Goal: Task Accomplishment & Management: Use online tool/utility

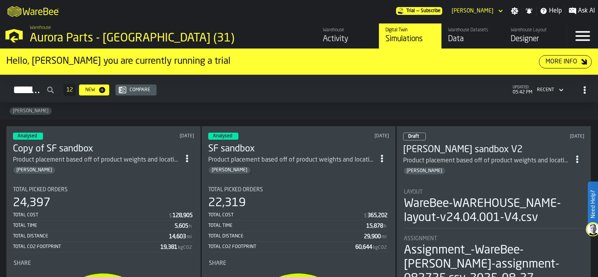
click at [460, 41] on div "Data" at bounding box center [473, 39] width 50 height 11
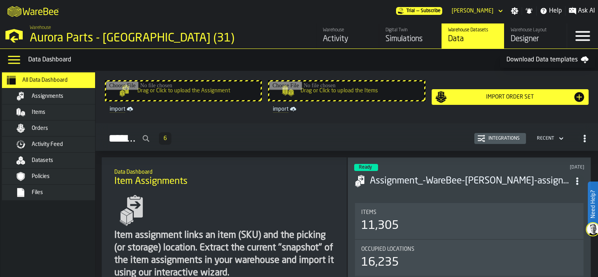
click at [56, 138] on div "Activity Feed" at bounding box center [57, 145] width 110 height 16
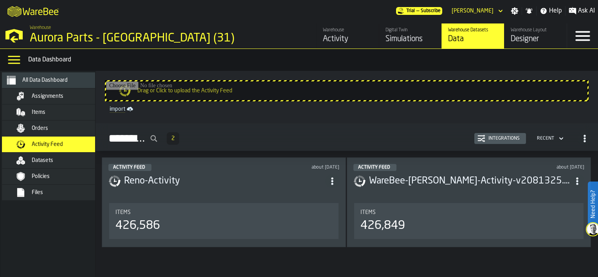
click at [167, 177] on h3 "Reno-Activity" at bounding box center [224, 181] width 201 height 13
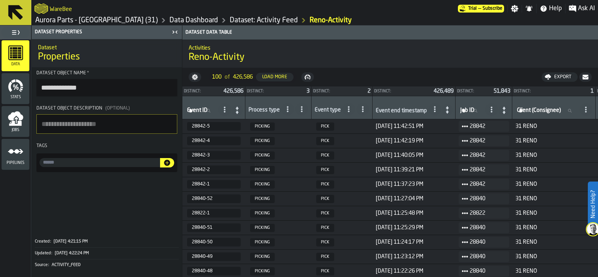
click at [27, 94] on div "Stats" at bounding box center [16, 89] width 28 height 22
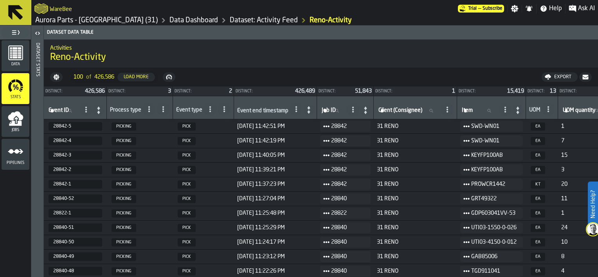
click at [16, 122] on icon "menu Jobs" at bounding box center [16, 119] width 16 height 16
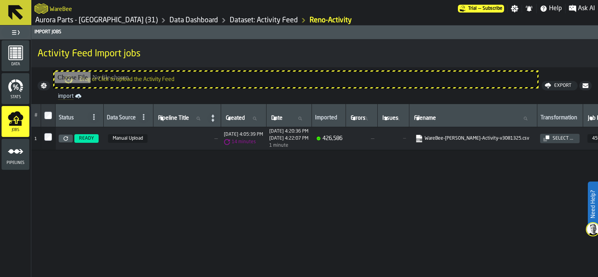
click at [11, 62] on span "Data" at bounding box center [16, 64] width 28 height 4
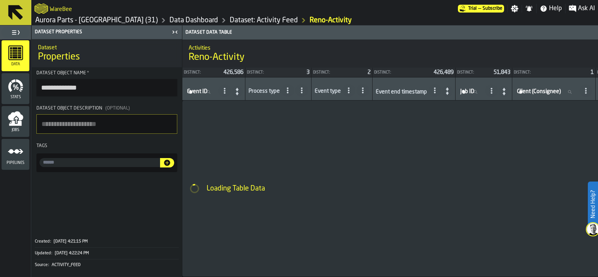
click at [16, 119] on icon "menu Jobs" at bounding box center [16, 120] width 4 height 6
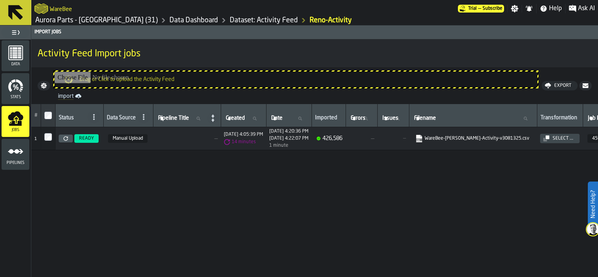
click at [274, 220] on div "# Status Data Source Pipeline Title Pipeline Title Created Created Date Date Im…" at bounding box center [314, 190] width 567 height 173
click at [17, 156] on icon "menu Pipelines" at bounding box center [16, 152] width 16 height 16
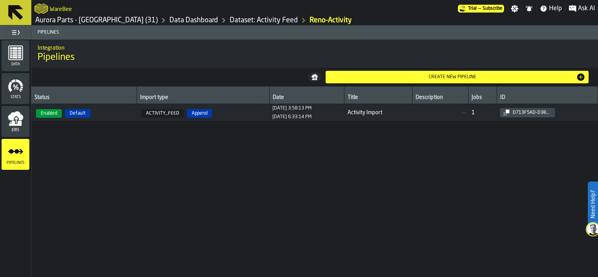
click at [13, 126] on icon "menu Jobs" at bounding box center [16, 119] width 16 height 16
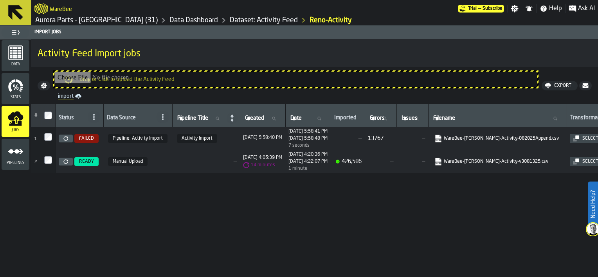
click at [21, 92] on icon "menu Stats" at bounding box center [16, 86] width 16 height 16
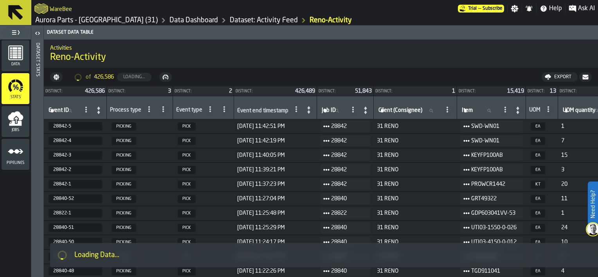
click at [16, 64] on span "Data" at bounding box center [16, 64] width 28 height 4
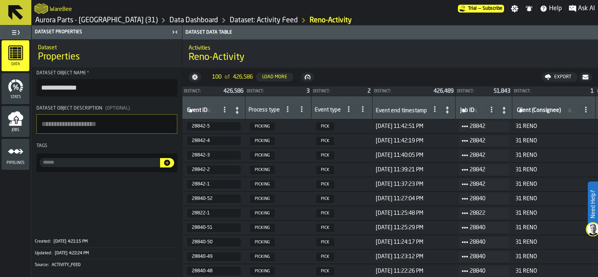
click at [13, 112] on icon "menu Jobs" at bounding box center [16, 119] width 16 height 16
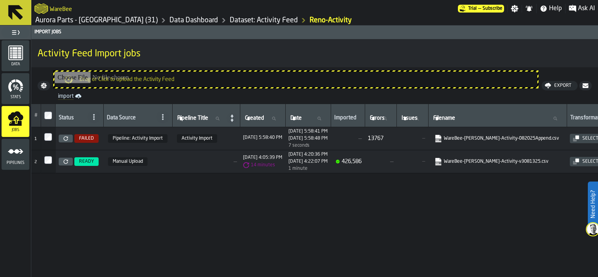
click at [90, 137] on span "FAILED" at bounding box center [86, 138] width 15 height 5
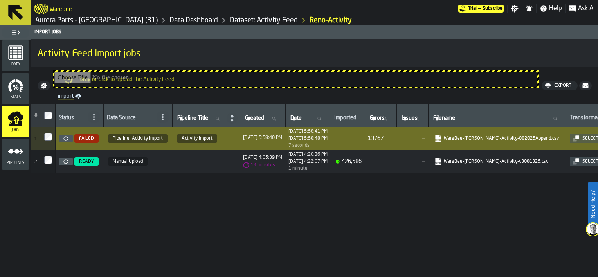
click at [86, 136] on span "FAILED" at bounding box center [86, 138] width 15 height 5
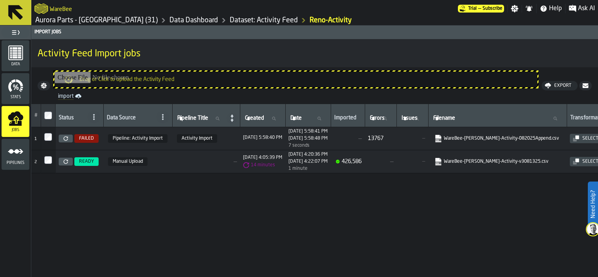
click at [396, 135] on td "13767" at bounding box center [381, 138] width 32 height 23
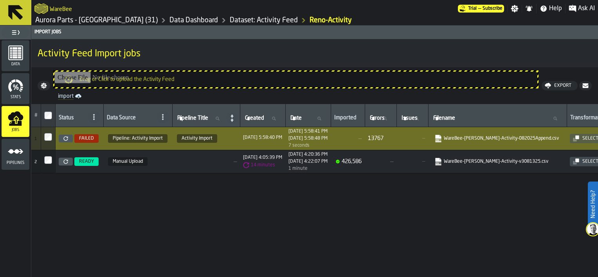
click at [393, 139] on div "13767" at bounding box center [380, 138] width 25 height 6
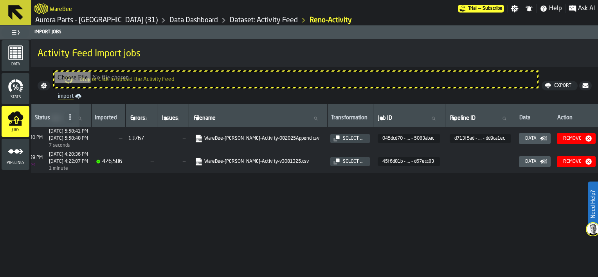
scroll to position [0, 255]
click at [177, 116] on label "Issues Issues" at bounding box center [171, 118] width 25 height 10
click at [177, 116] on input "Issues Issues" at bounding box center [171, 118] width 25 height 10
click at [144, 137] on div "13767" at bounding box center [139, 138] width 25 height 6
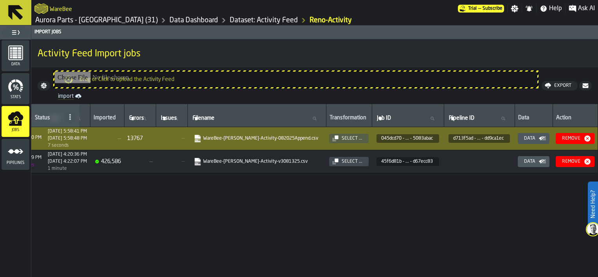
drag, startPoint x: 235, startPoint y: 274, endPoint x: 124, endPoint y: 265, distance: 111.8
click at [124, 265] on div "# Status Data Source Pipeline Title Pipeline Title Created Created Date Date Im…" at bounding box center [74, 190] width 567 height 173
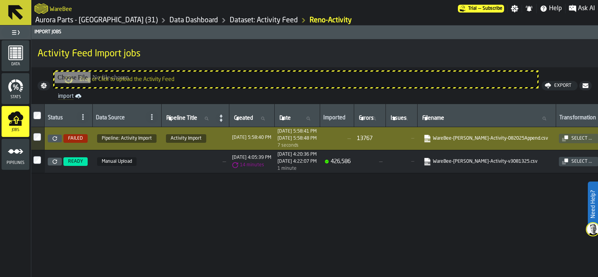
scroll to position [0, 8]
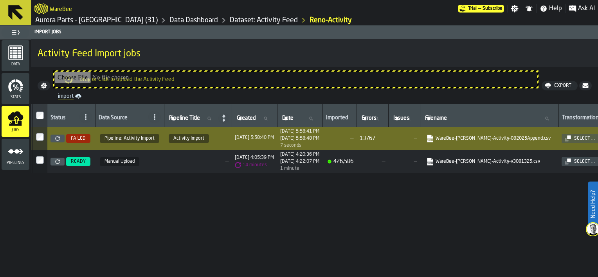
click at [79, 139] on span "FAILED" at bounding box center [78, 138] width 15 height 5
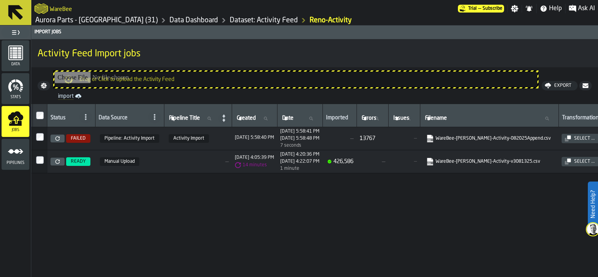
click at [385, 139] on div "13767" at bounding box center [372, 138] width 25 height 6
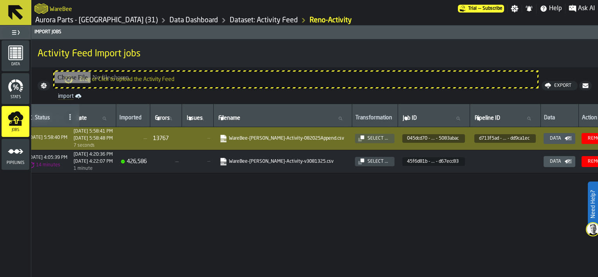
scroll to position [0, 255]
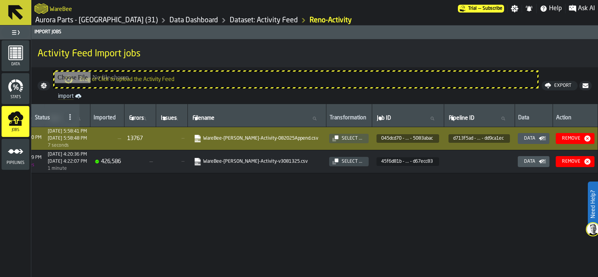
click at [363, 138] on div "Select ..." at bounding box center [351, 138] width 27 height 5
click at [470, 136] on span "d713f5ad - ... - dd9ca1ec" at bounding box center [478, 138] width 50 height 5
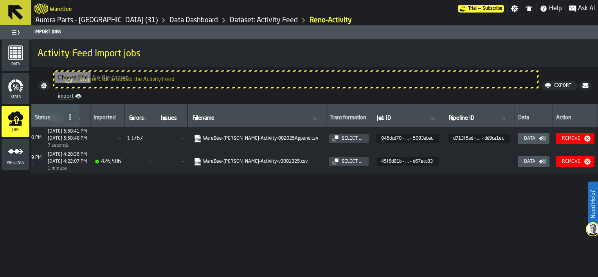
click at [530, 140] on div "Data" at bounding box center [530, 138] width 18 height 5
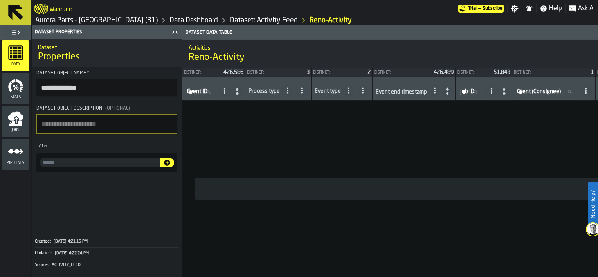
click at [15, 157] on icon "menu Pipelines" at bounding box center [16, 152] width 16 height 16
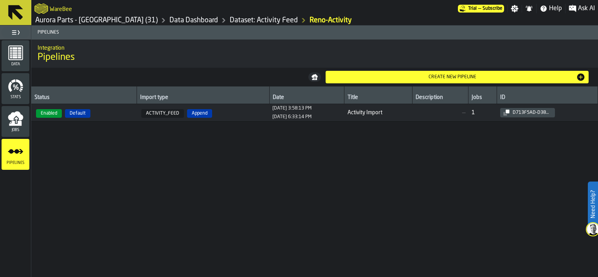
click at [5, 126] on div "Jobs" at bounding box center [16, 122] width 28 height 22
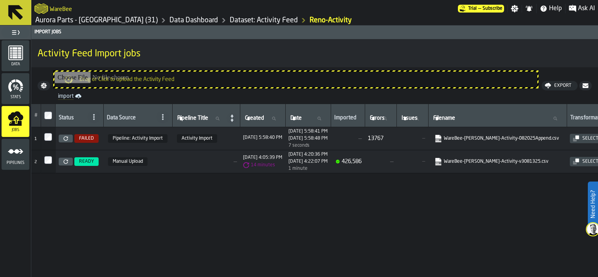
click at [5, 103] on div "Stats" at bounding box center [16, 88] width 28 height 31
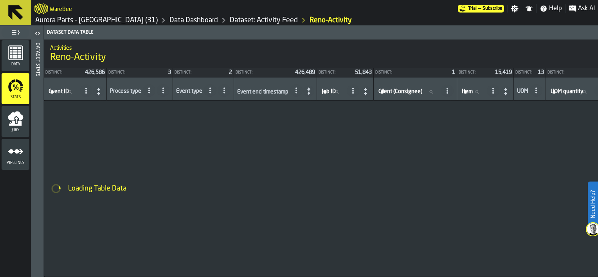
click at [14, 119] on icon "menu Jobs" at bounding box center [16, 119] width 16 height 16
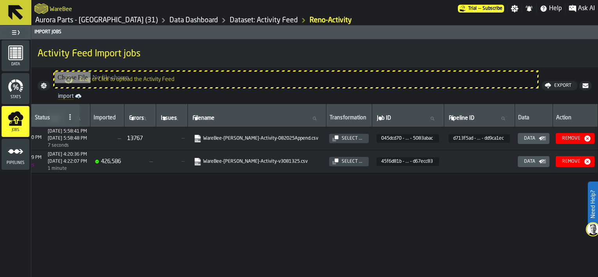
click at [526, 137] on div "Data" at bounding box center [530, 138] width 18 height 5
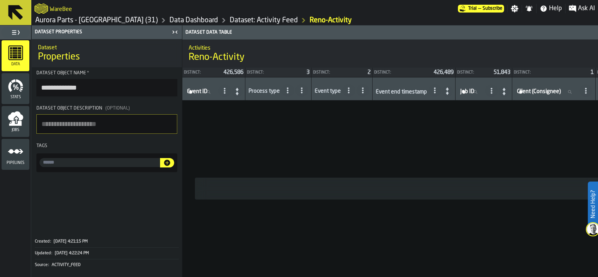
click at [19, 161] on span "Pipelines" at bounding box center [16, 163] width 28 height 4
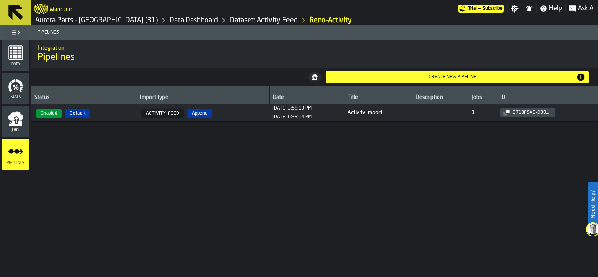
click at [150, 25] on h6 "Pipelines" at bounding box center [315, 32] width 563 height 14
click at [169, 23] on link "Data Dashboard" at bounding box center [193, 20] width 49 height 9
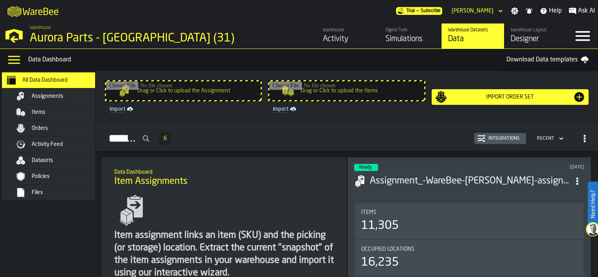
click at [47, 137] on div "Activity Feed" at bounding box center [57, 145] width 110 height 16
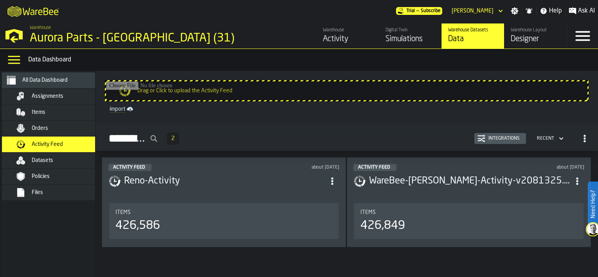
click at [505, 141] on div "Integrations" at bounding box center [499, 139] width 45 height 8
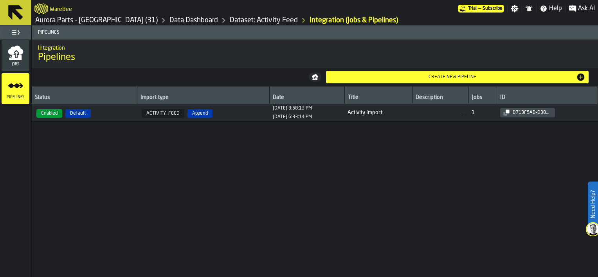
click at [5, 89] on div "Pipelines" at bounding box center [16, 89] width 28 height 22
click at [169, 18] on link "Data Dashboard" at bounding box center [193, 20] width 49 height 9
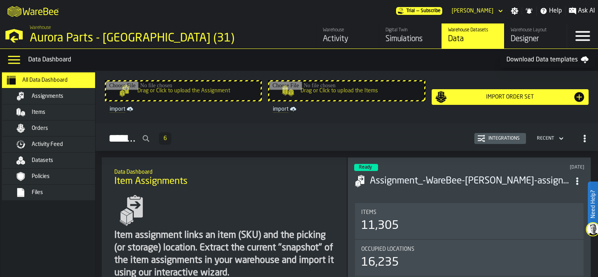
click at [45, 141] on span "Activity Feed" at bounding box center [47, 144] width 31 height 6
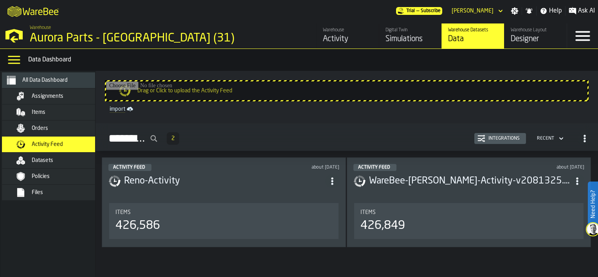
click at [224, 195] on div "Activity Feed about [DATE] Reno-Activity Items 426,586" at bounding box center [224, 202] width 244 height 90
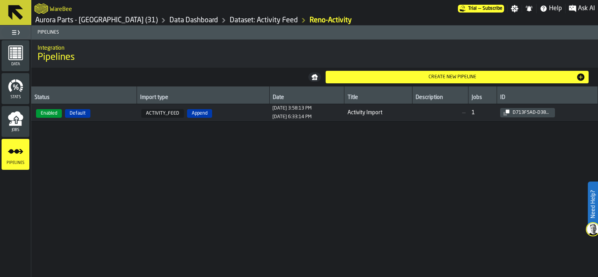
click at [13, 86] on icon "menu Stats" at bounding box center [14, 86] width 2 height 3
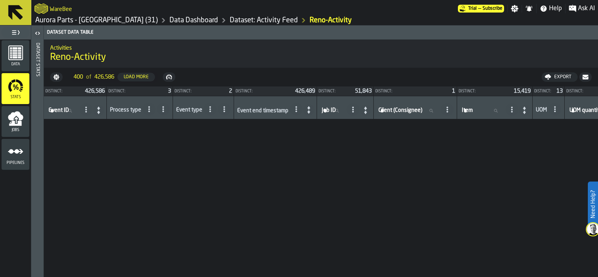
scroll to position [5456, 0]
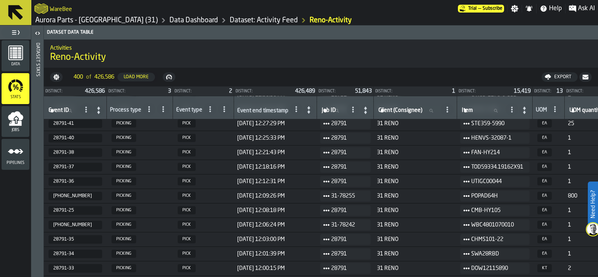
click at [209, 109] on icon at bounding box center [210, 109] width 6 height 6
click at [207, 110] on span at bounding box center [210, 109] width 13 height 13
click at [227, 110] on icon at bounding box center [224, 109] width 6 height 6
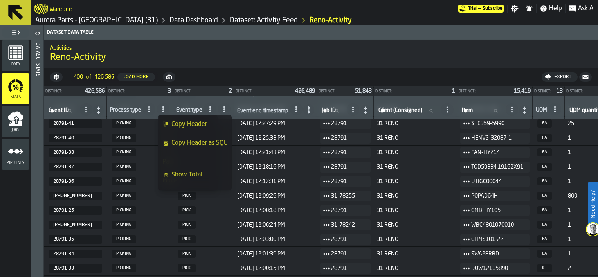
click at [211, 110] on icon at bounding box center [210, 109] width 6 height 6
click at [227, 108] on icon at bounding box center [224, 109] width 6 height 6
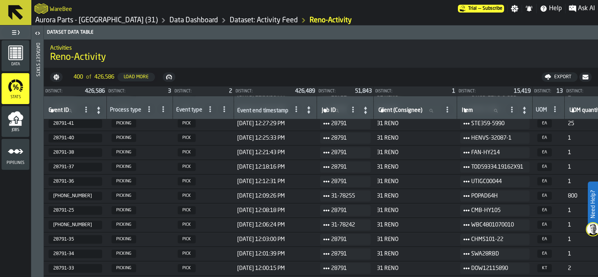
click at [216, 110] on span at bounding box center [210, 109] width 13 height 13
click at [149, 111] on circle at bounding box center [149, 111] width 2 height 2
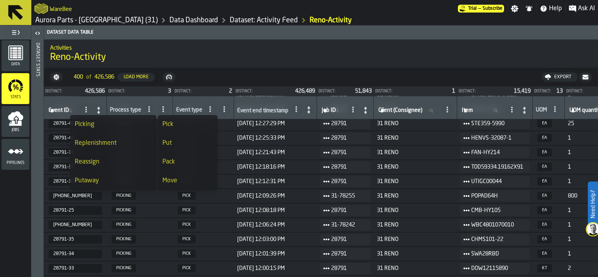
click at [97, 148] on div "Replenishment" at bounding box center [113, 143] width 77 height 9
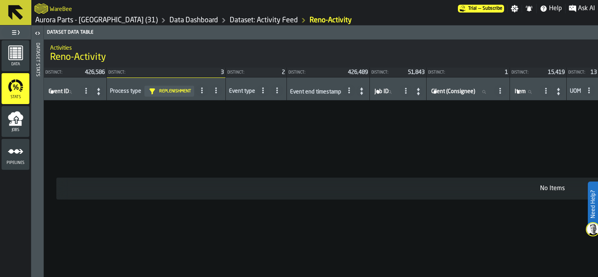
scroll to position [0, 0]
click at [177, 93] on span "Replenishment" at bounding box center [175, 91] width 32 height 5
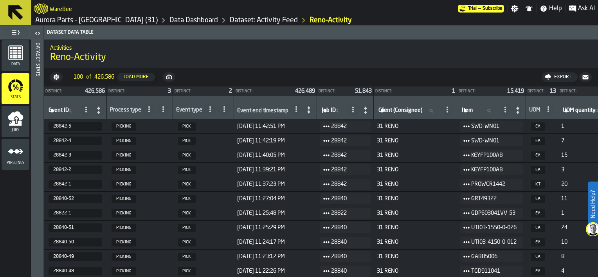
click at [211, 110] on icon at bounding box center [210, 109] width 6 height 6
click at [171, 169] on li "Pack" at bounding box center [188, 162] width 60 height 19
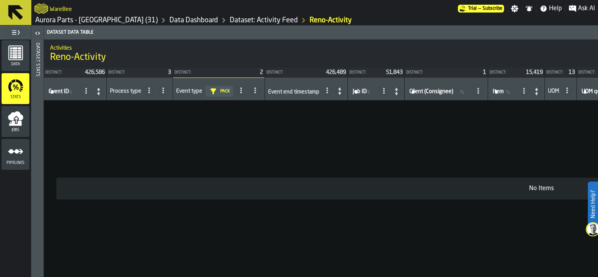
click at [0, 0] on icon at bounding box center [0, 0] width 0 height 0
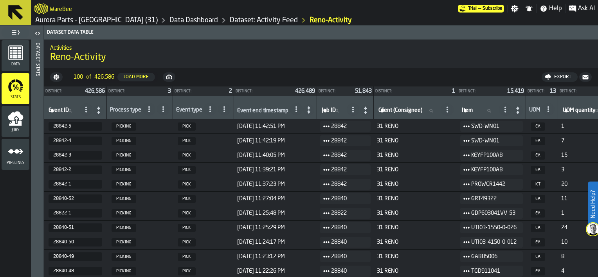
click at [213, 108] on icon at bounding box center [210, 109] width 6 height 6
click at [178, 142] on div "Put" at bounding box center [187, 143] width 50 height 9
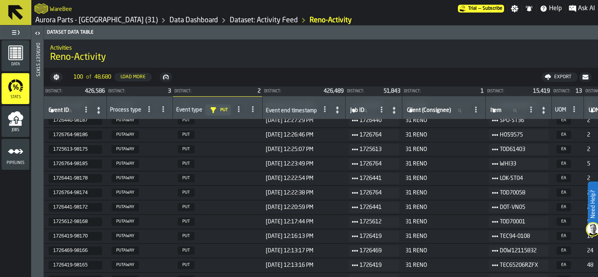
scroll to position [107, 0]
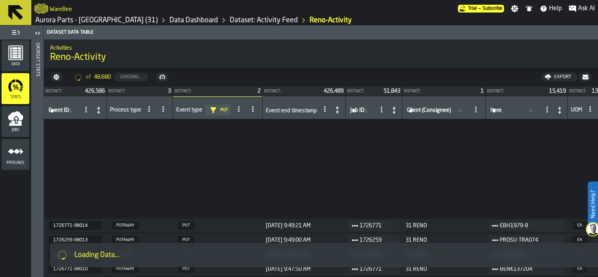
scroll to position [1330, 0]
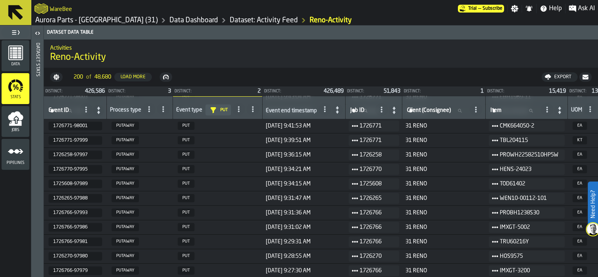
drag, startPoint x: 292, startPoint y: 273, endPoint x: 329, endPoint y: 274, distance: 37.6
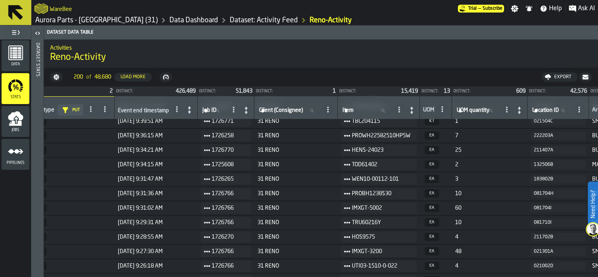
scroll to position [1418, 211]
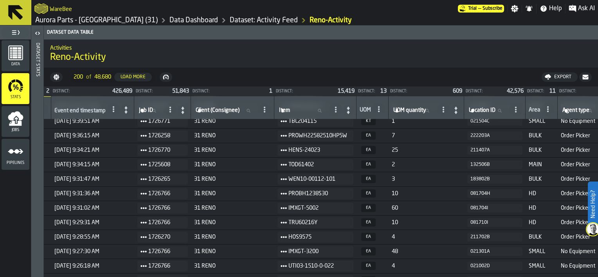
click at [399, 274] on td "10" at bounding box center [427, 280] width 76 height 14
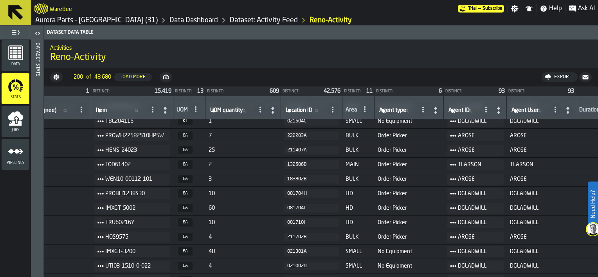
scroll to position [1418, 395]
click at [367, 107] on icon at bounding box center [364, 109] width 6 height 6
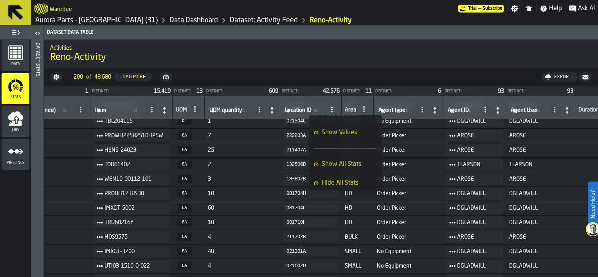
scroll to position [82, 0]
click at [346, 162] on span "Show All Stats" at bounding box center [342, 162] width 40 height 9
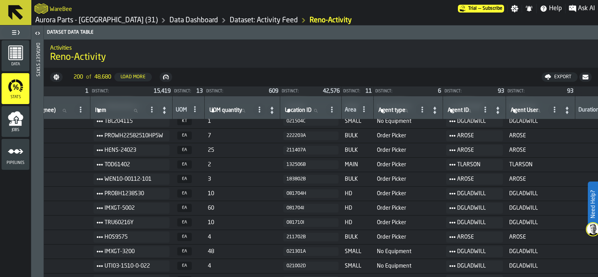
click at [365, 108] on circle at bounding box center [364, 109] width 2 height 2
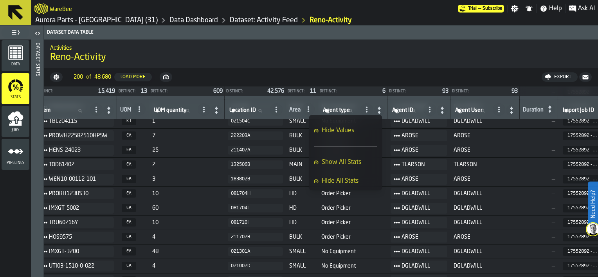
scroll to position [1418, 505]
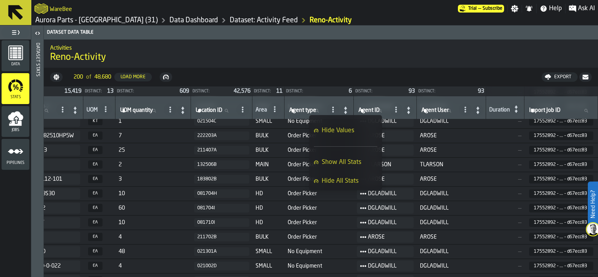
click at [462, 112] on span at bounding box center [465, 109] width 13 height 13
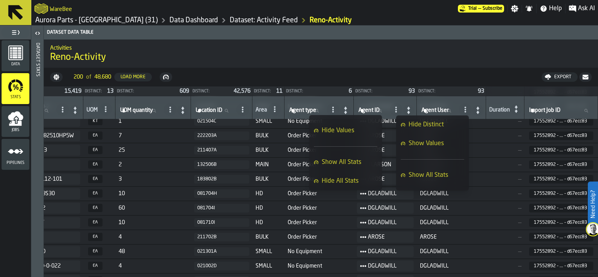
scroll to position [82, 0]
click at [439, 41] on div "Activities Reno-Activity" at bounding box center [321, 53] width 554 height 33
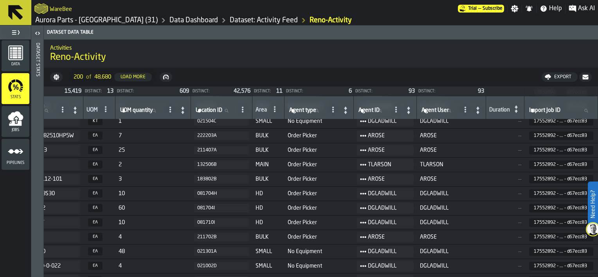
click at [393, 111] on icon at bounding box center [396, 109] width 6 height 6
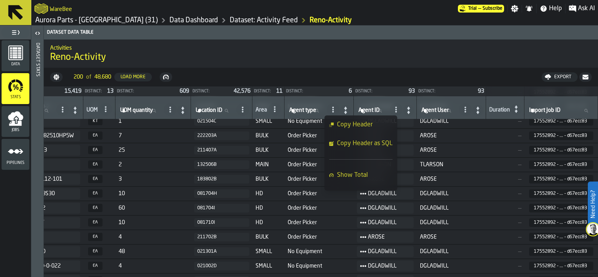
click at [418, 49] on h2 "Activities" at bounding box center [321, 47] width 542 height 8
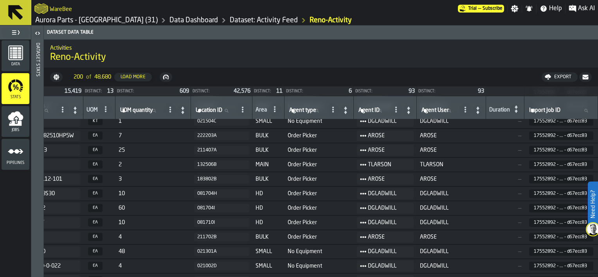
click at [418, 49] on h2 "Activities" at bounding box center [321, 47] width 542 height 8
click at [597, 50] on html "Need Help? WareBee Trial — Subscribe Settings Notifications Help Ask AI Aurora …" at bounding box center [299, 138] width 598 height 277
drag, startPoint x: 597, startPoint y: 266, endPoint x: 513, endPoint y: 274, distance: 85.3
click at [513, 274] on td "—" at bounding box center [505, 280] width 38 height 14
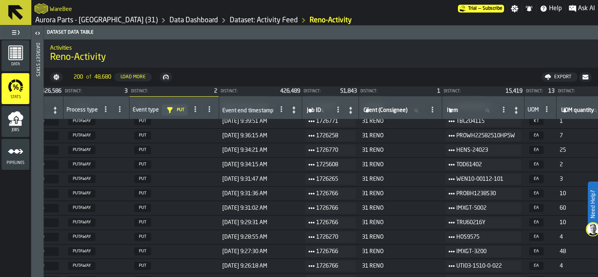
scroll to position [1418, 0]
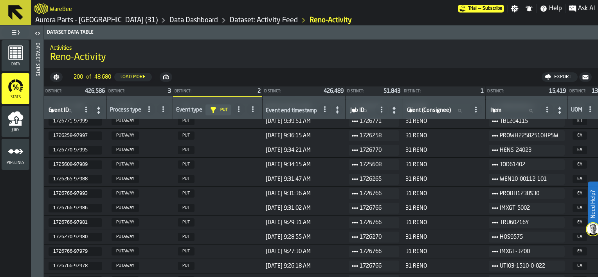
drag, startPoint x: 14, startPoint y: 146, endPoint x: 7, endPoint y: 119, distance: 27.2
click at [7, 119] on div "Jobs" at bounding box center [16, 122] width 28 height 22
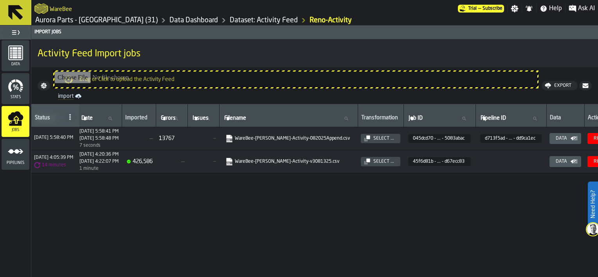
scroll to position [0, 255]
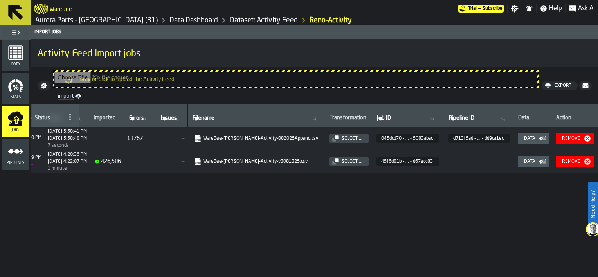
click at [569, 138] on div "Remove" at bounding box center [571, 138] width 25 height 5
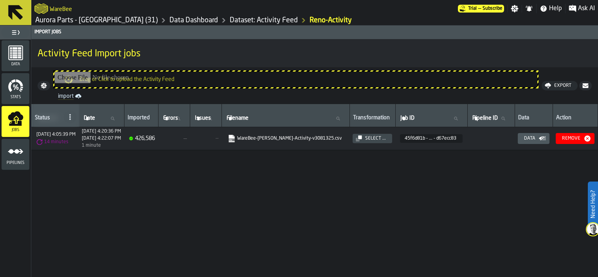
scroll to position [0, 203]
click at [11, 99] on span "Stats" at bounding box center [16, 97] width 28 height 4
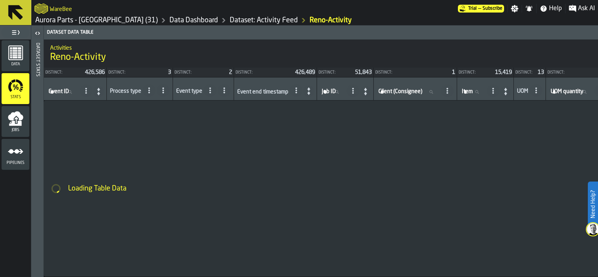
click at [11, 62] on span "Data" at bounding box center [16, 64] width 28 height 4
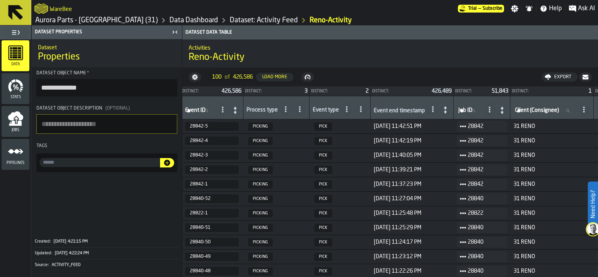
scroll to position [0, 0]
click at [230, 16] on link "Dataset: Activity Feed" at bounding box center [264, 20] width 68 height 9
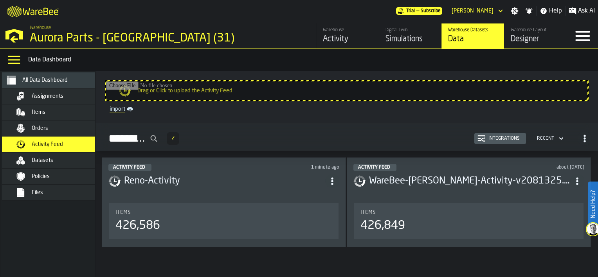
click at [165, 175] on h3 "Reno-Activity" at bounding box center [224, 181] width 201 height 13
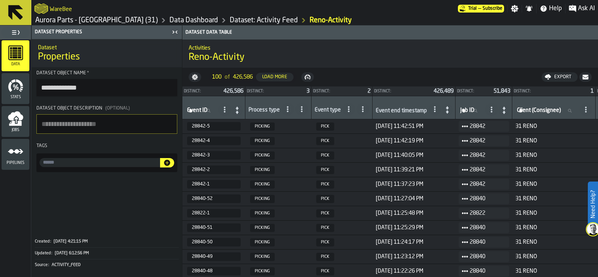
click at [13, 159] on div "Pipelines" at bounding box center [16, 155] width 28 height 22
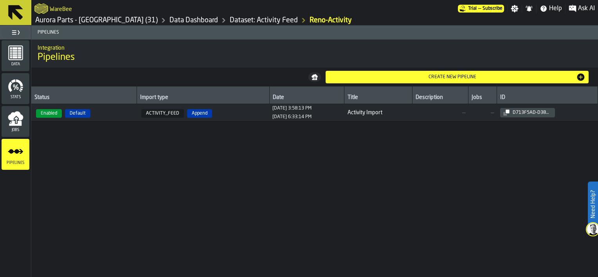
drag, startPoint x: 12, startPoint y: 119, endPoint x: 8, endPoint y: 115, distance: 5.3
click at [8, 115] on icon "menu Jobs" at bounding box center [16, 119] width 16 height 16
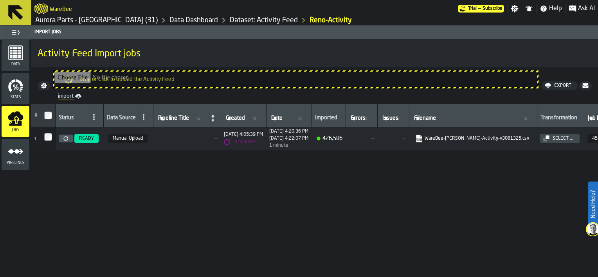
click at [18, 60] on div "Data" at bounding box center [16, 56] width 28 height 22
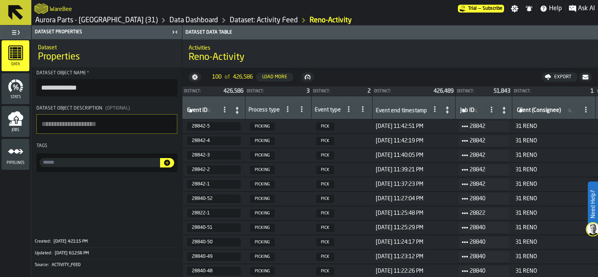
drag, startPoint x: 45, startPoint y: 149, endPoint x: 52, endPoint y: 195, distance: 47.1
click at [52, 195] on span at bounding box center [107, 204] width 150 height 58
click at [169, 19] on link "Data Dashboard" at bounding box center [193, 20] width 49 height 9
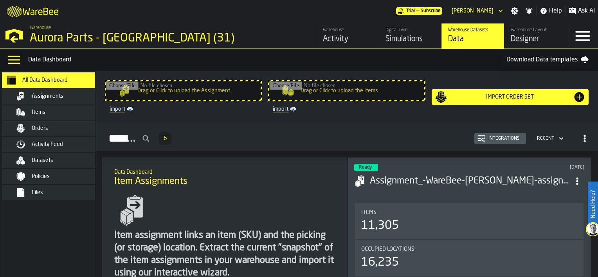
click at [47, 185] on div "Files" at bounding box center [57, 193] width 110 height 16
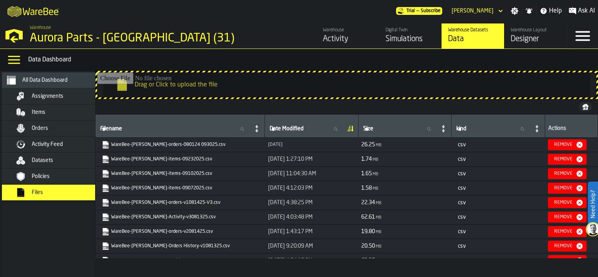
click at [172, 214] on link "WareBee-[PERSON_NAME]-Activity-v3081325.csv" at bounding box center [179, 217] width 155 height 8
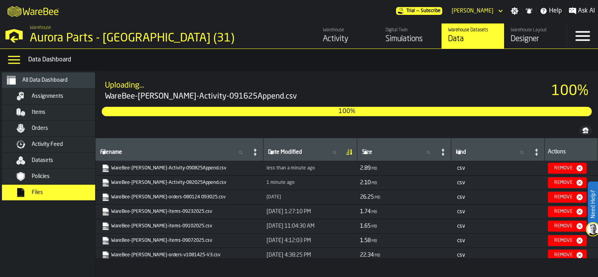
click at [215, 92] on span "WareBee-[PERSON_NAME]-Activity-091625Append.csv" at bounding box center [328, 96] width 446 height 11
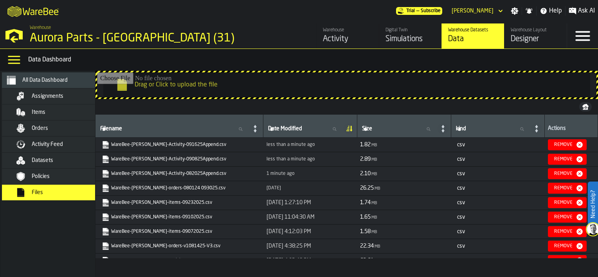
click at [570, 144] on div "Remove" at bounding box center [563, 144] width 25 height 5
click at [563, 144] on div "Remove" at bounding box center [563, 144] width 25 height 5
click at [47, 151] on div "Activity Feed" at bounding box center [57, 145] width 110 height 16
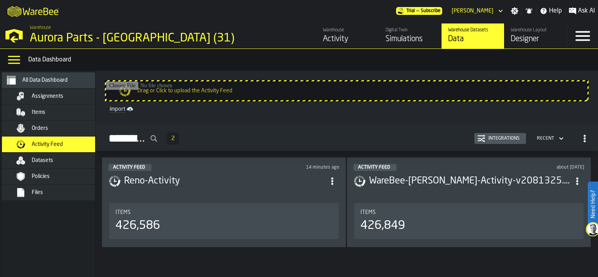
click at [173, 181] on h3 "Reno-Activity" at bounding box center [224, 181] width 201 height 13
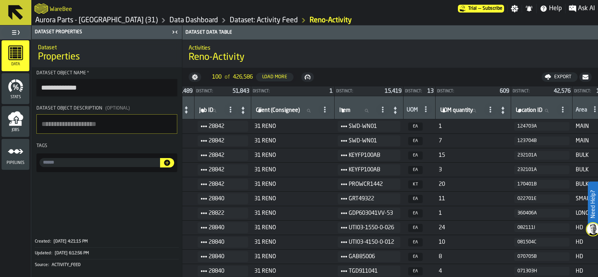
scroll to position [0, 256]
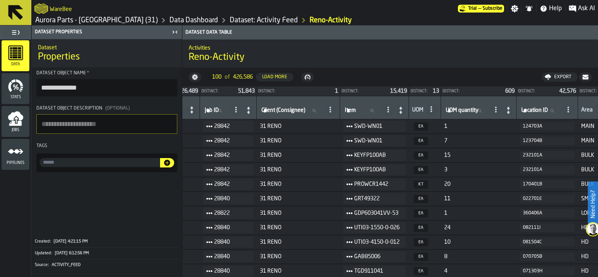
click at [169, 21] on link "Data Dashboard" at bounding box center [193, 20] width 49 height 9
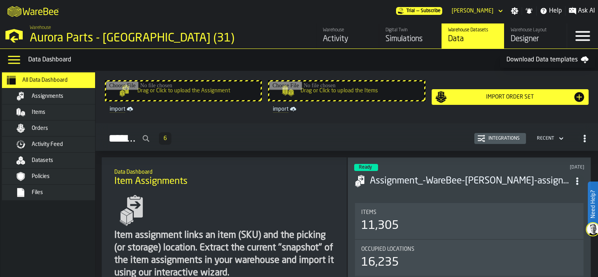
click at [43, 192] on div "Files" at bounding box center [70, 192] width 77 height 6
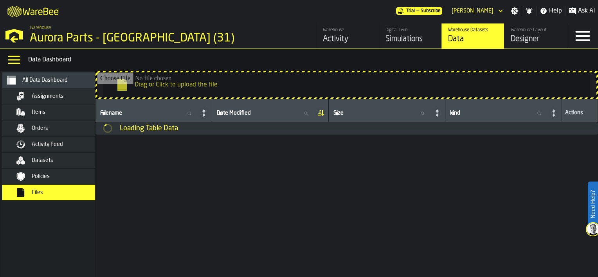
click at [206, 96] on input "Drag or Click to upload the file" at bounding box center [346, 84] width 499 height 25
